Goal: Use online tool/utility: Use online tool/utility

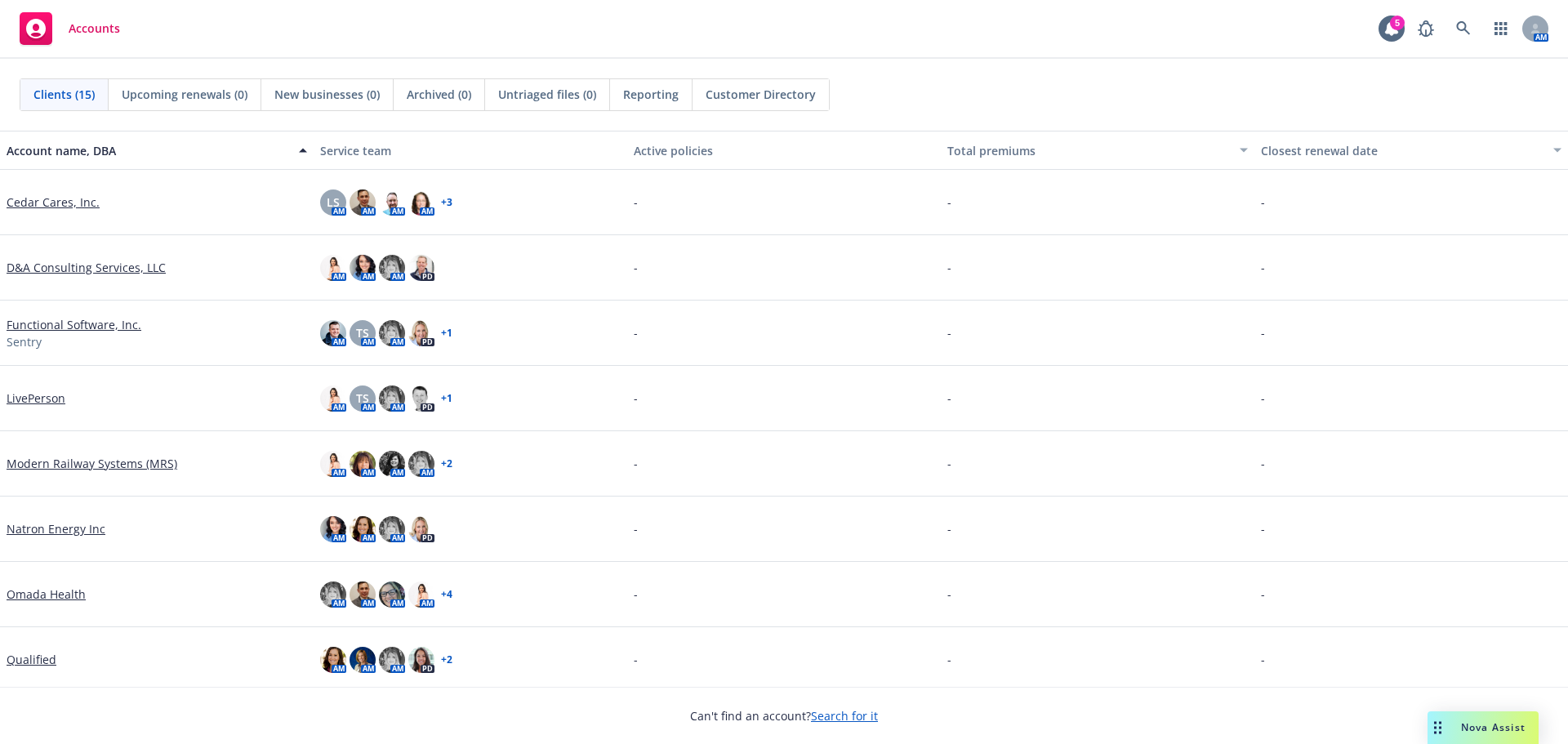
click at [1482, 734] on span "Nova Assist" at bounding box center [1492, 728] width 64 height 13
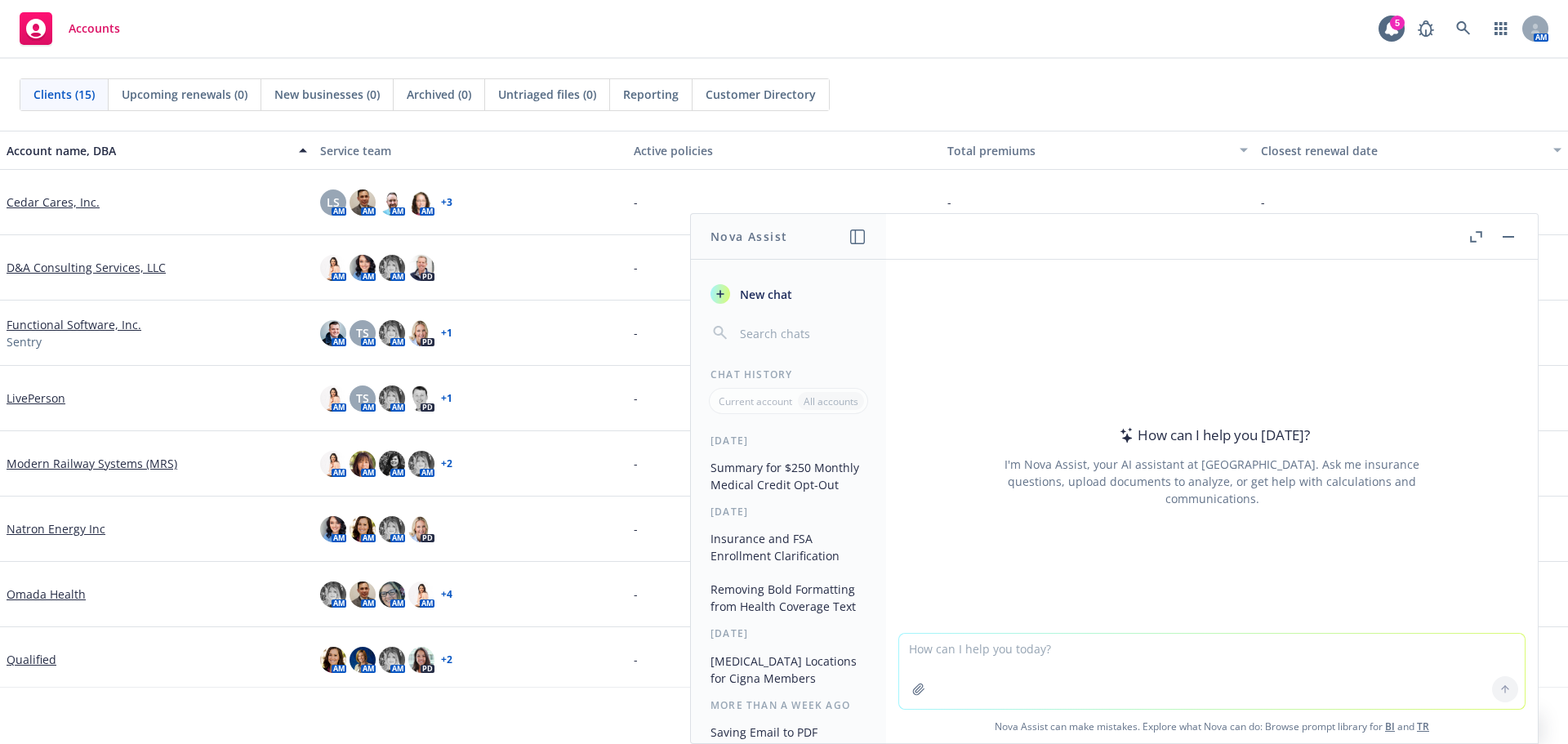
click at [936, 640] on textarea at bounding box center [1211, 672] width 625 height 75
type textarea "Can you create a draft of a 2026 Open Enrollment "What's Changing Memo""
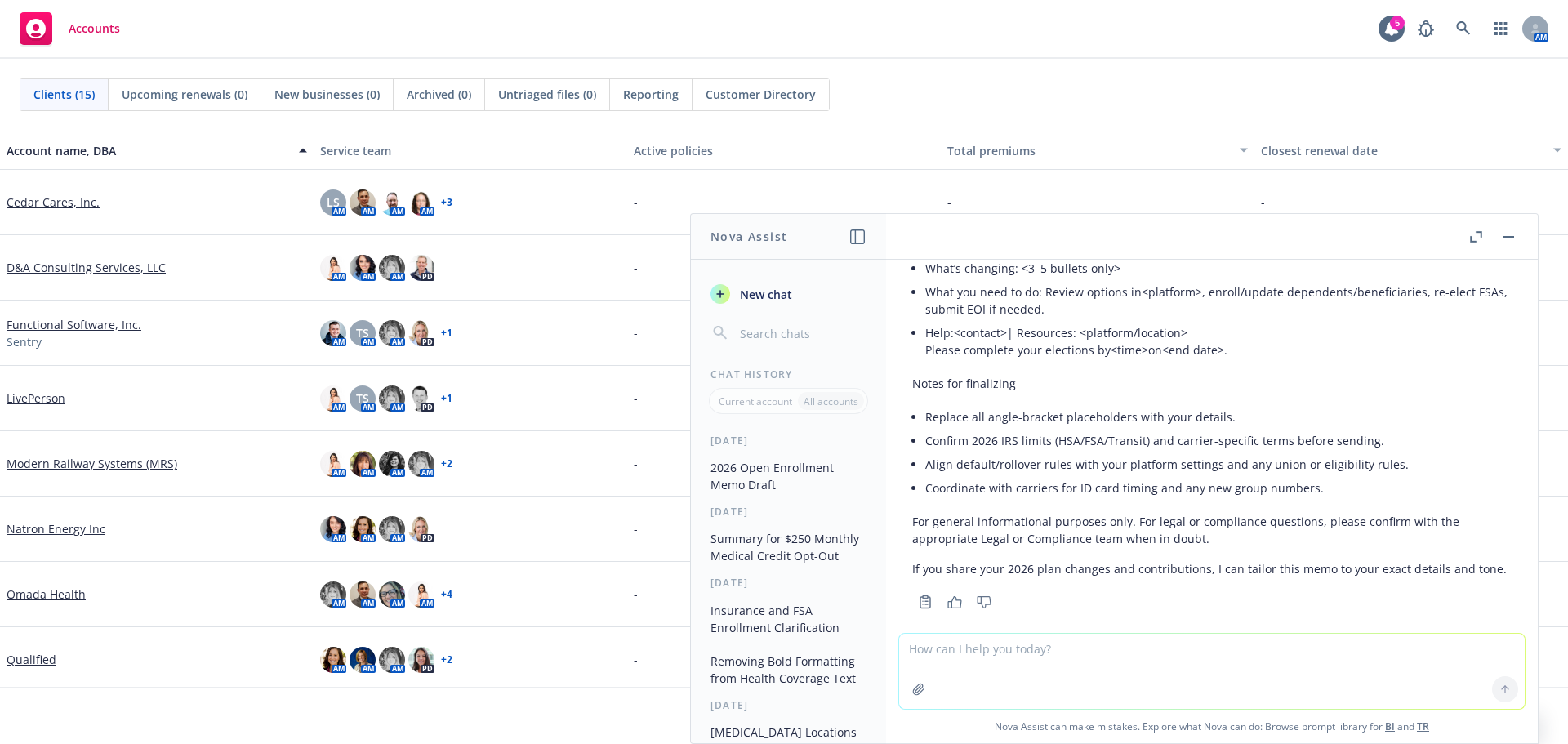
scroll to position [2974, 0]
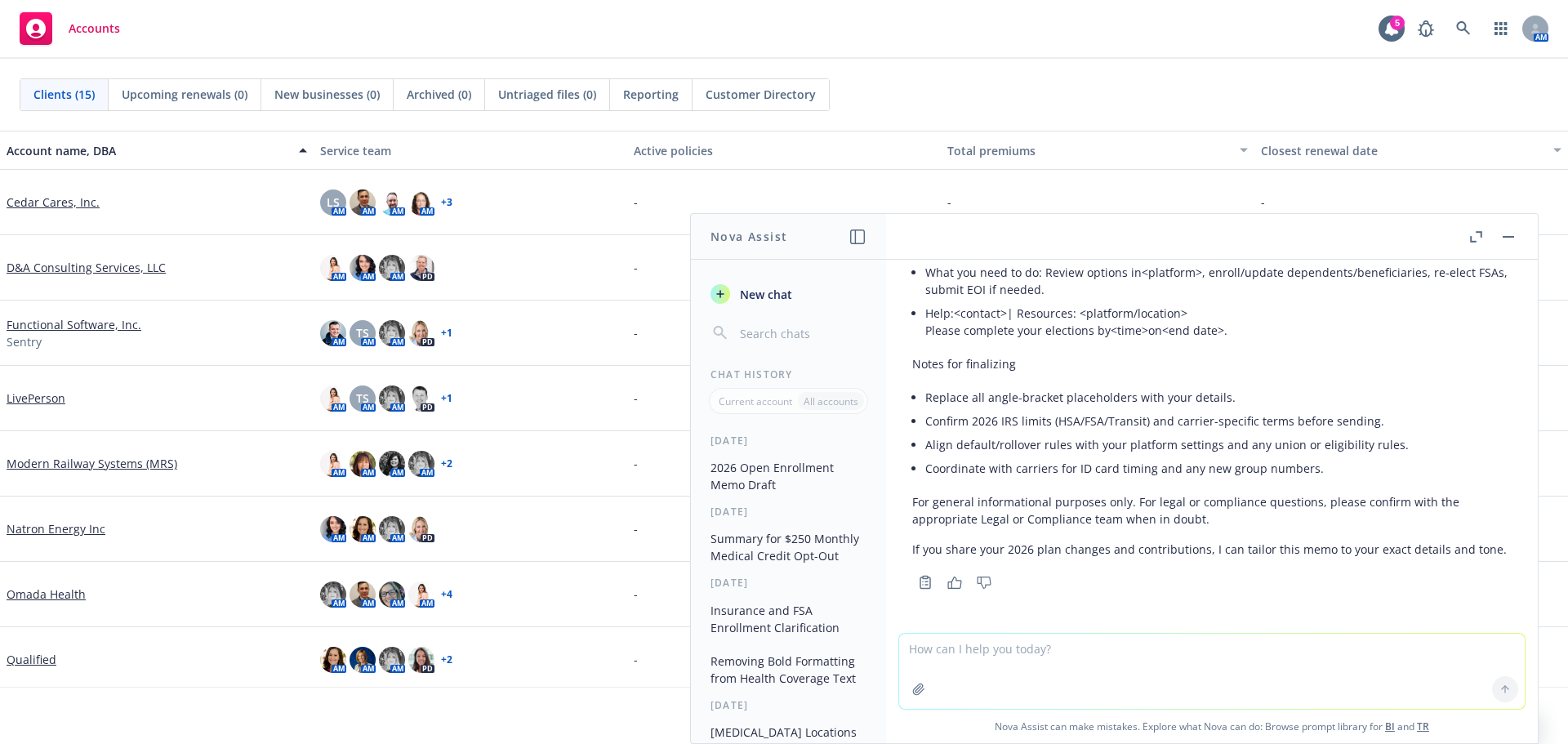
click at [934, 656] on textarea at bounding box center [1211, 672] width 625 height 75
type textarea "Please tailor the memo with the following changes:"
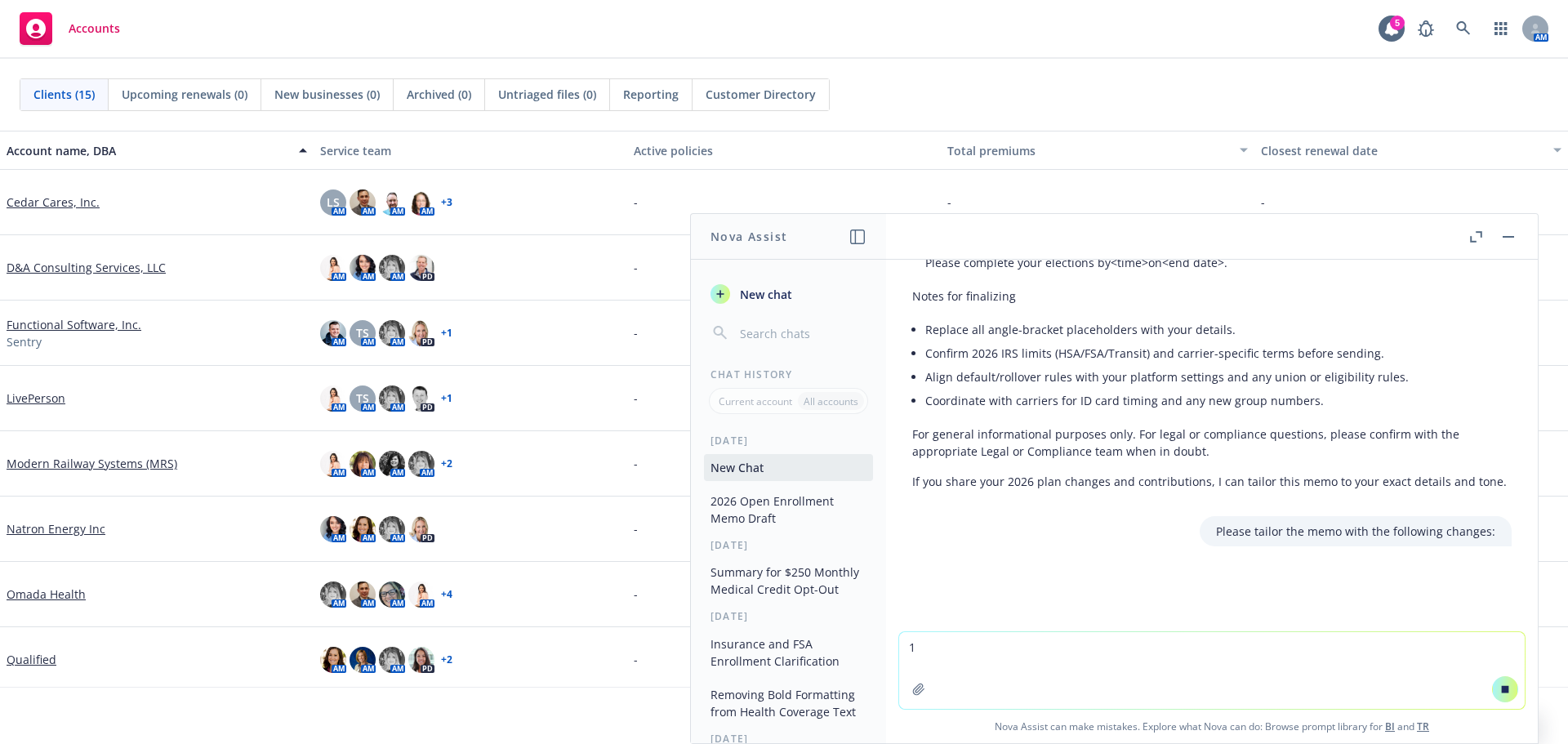
scroll to position [3042, 0]
type textarea "1"
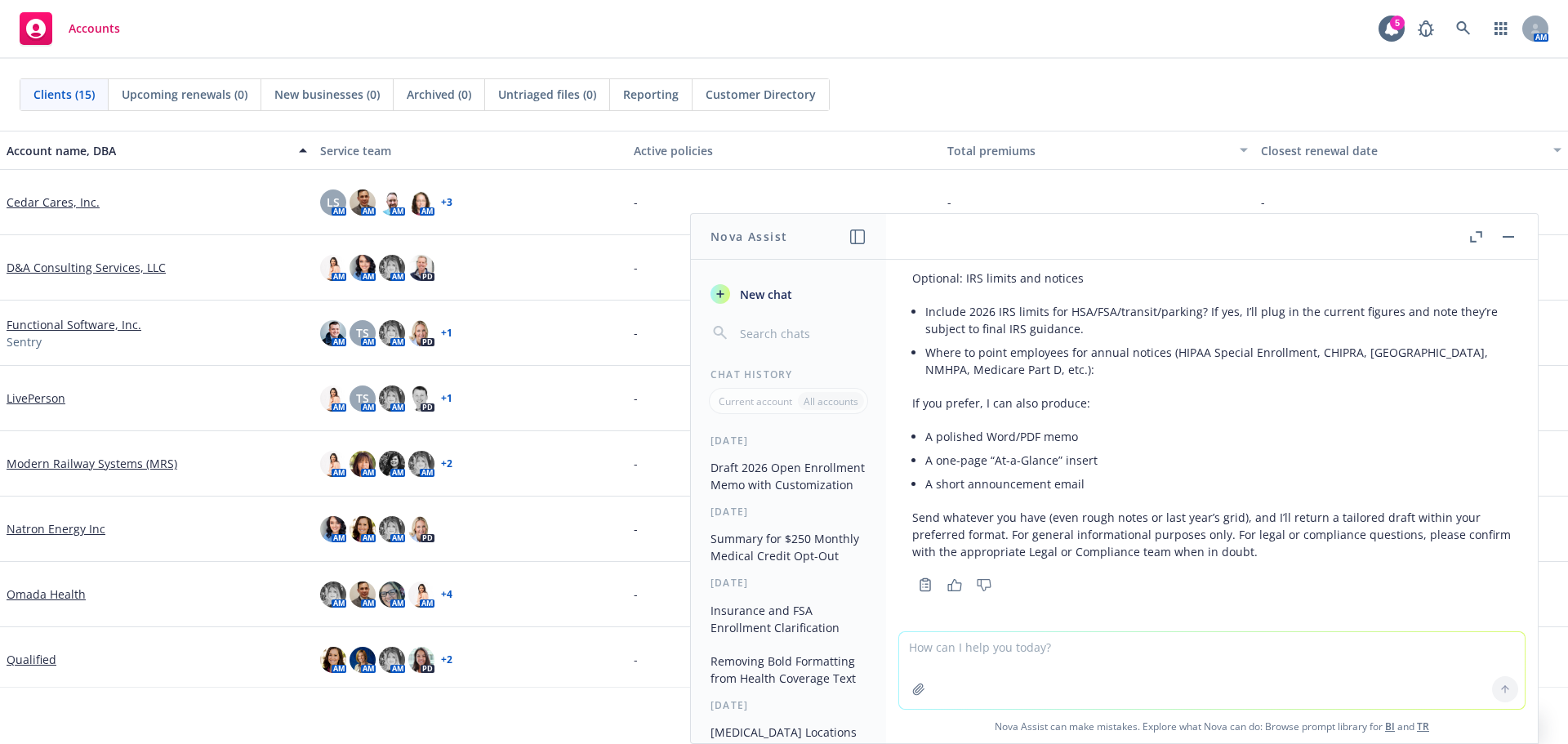
scroll to position [4358, 0]
